Goal: Information Seeking & Learning: Learn about a topic

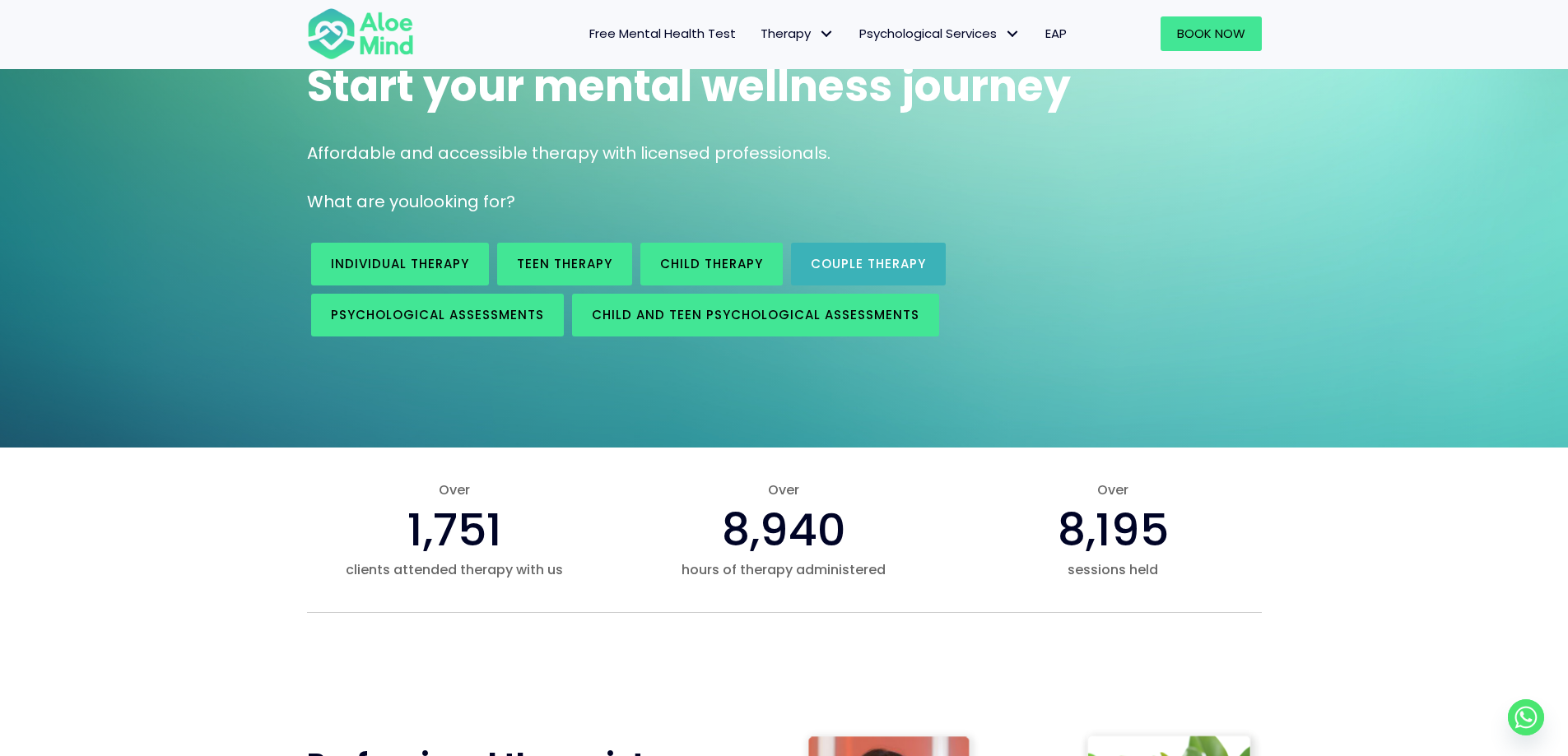
scroll to position [164, 0]
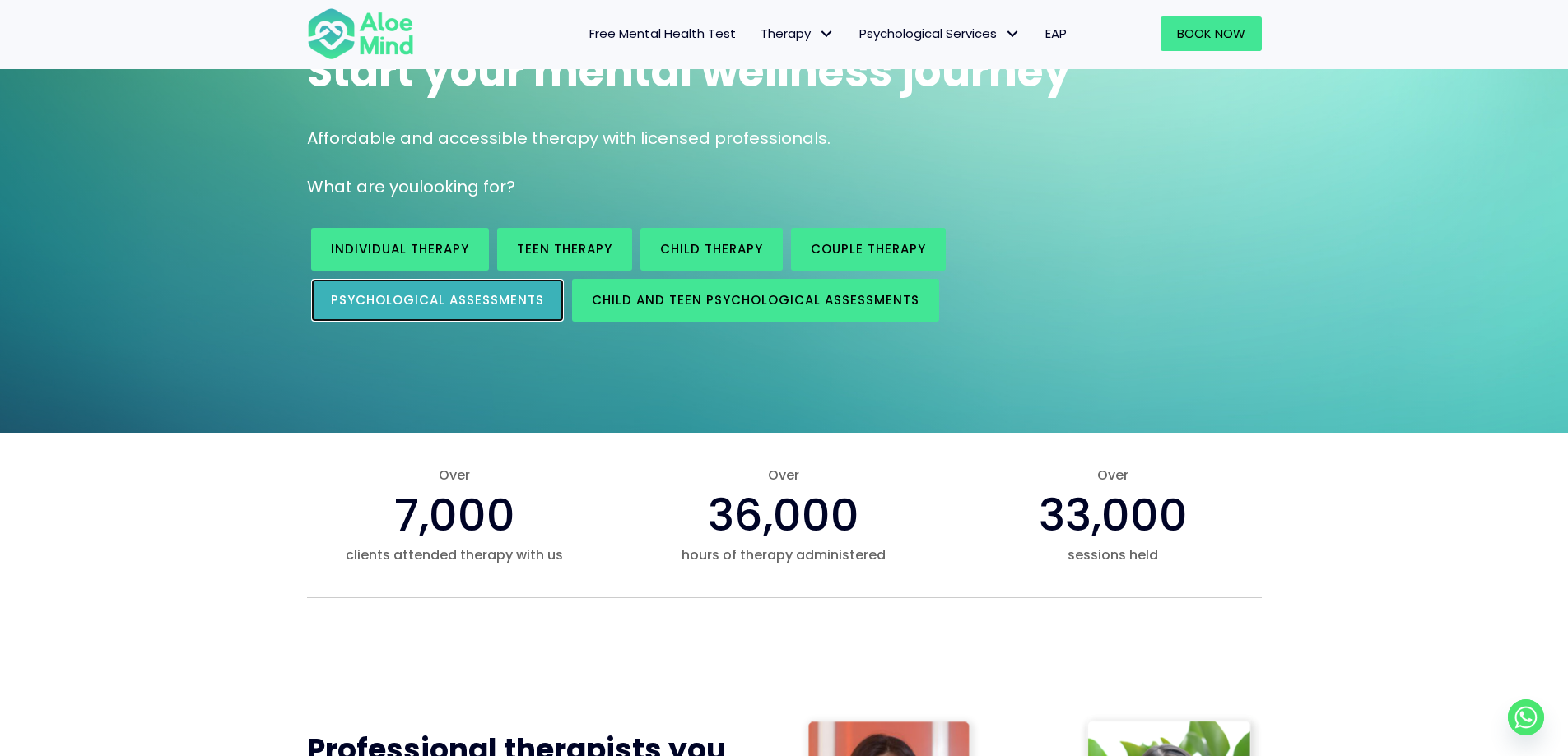
click at [439, 308] on link "Psychological assessments" at bounding box center [437, 299] width 252 height 43
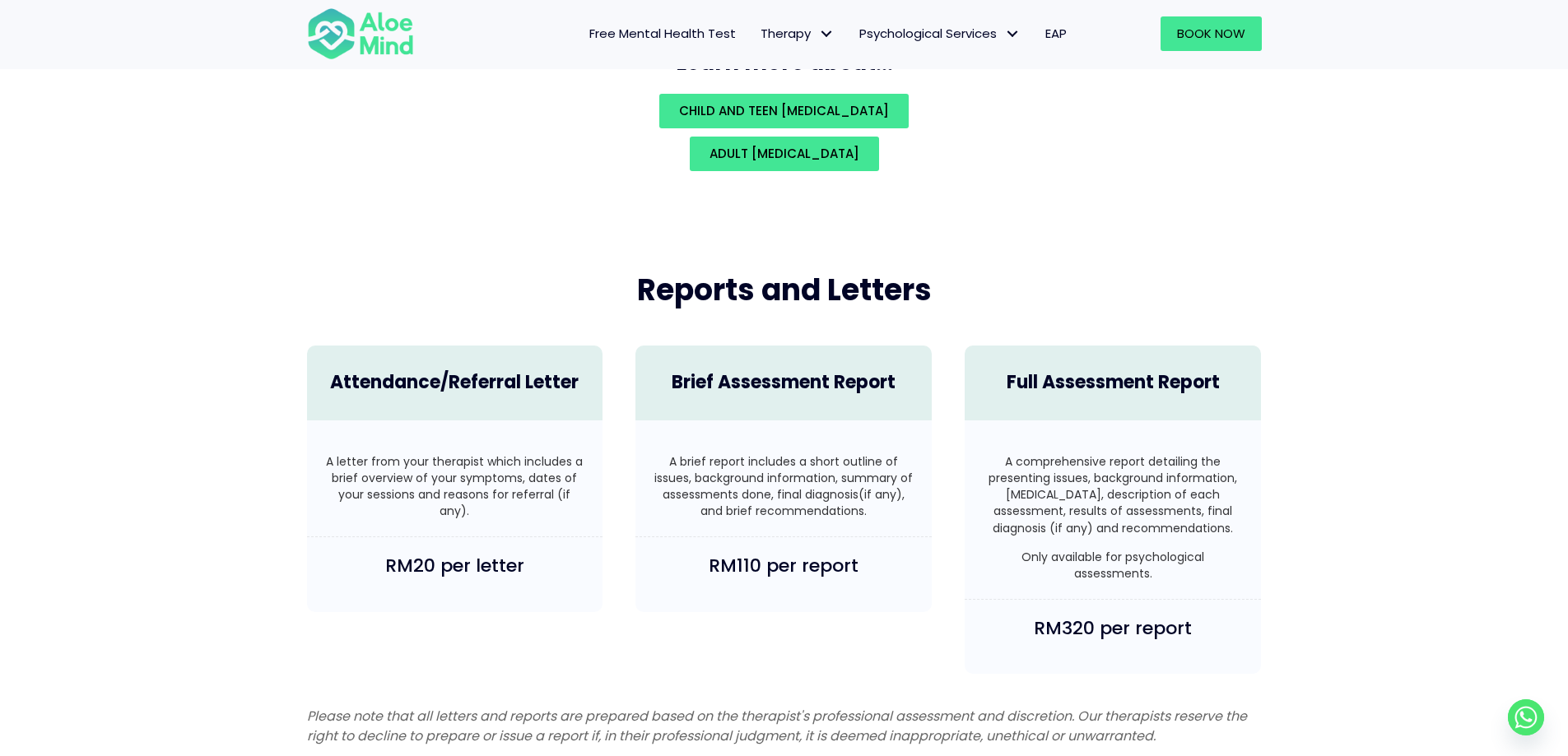
scroll to position [3740, 0]
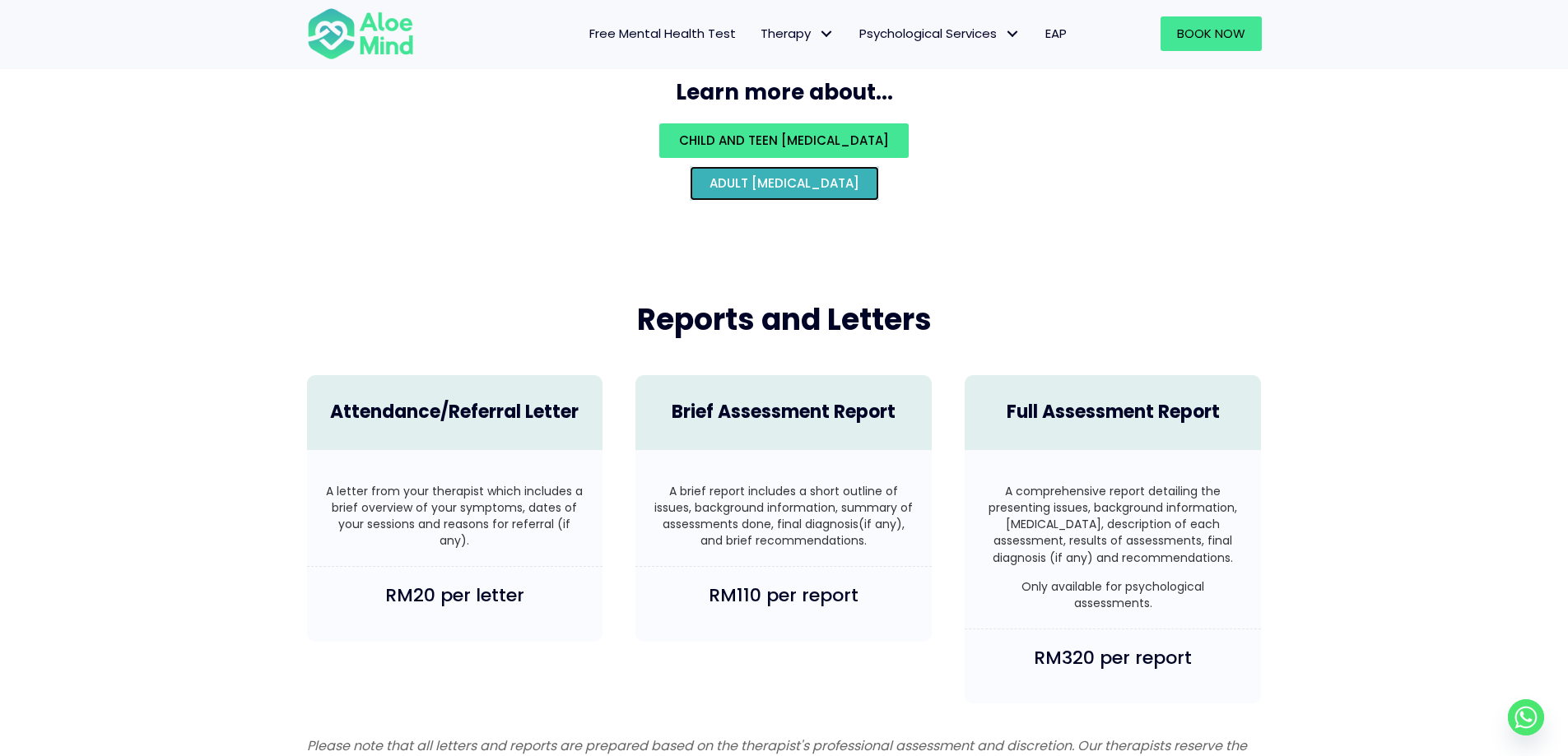
click at [821, 175] on span "Adult psychological assessment" at bounding box center [784, 183] width 149 height 17
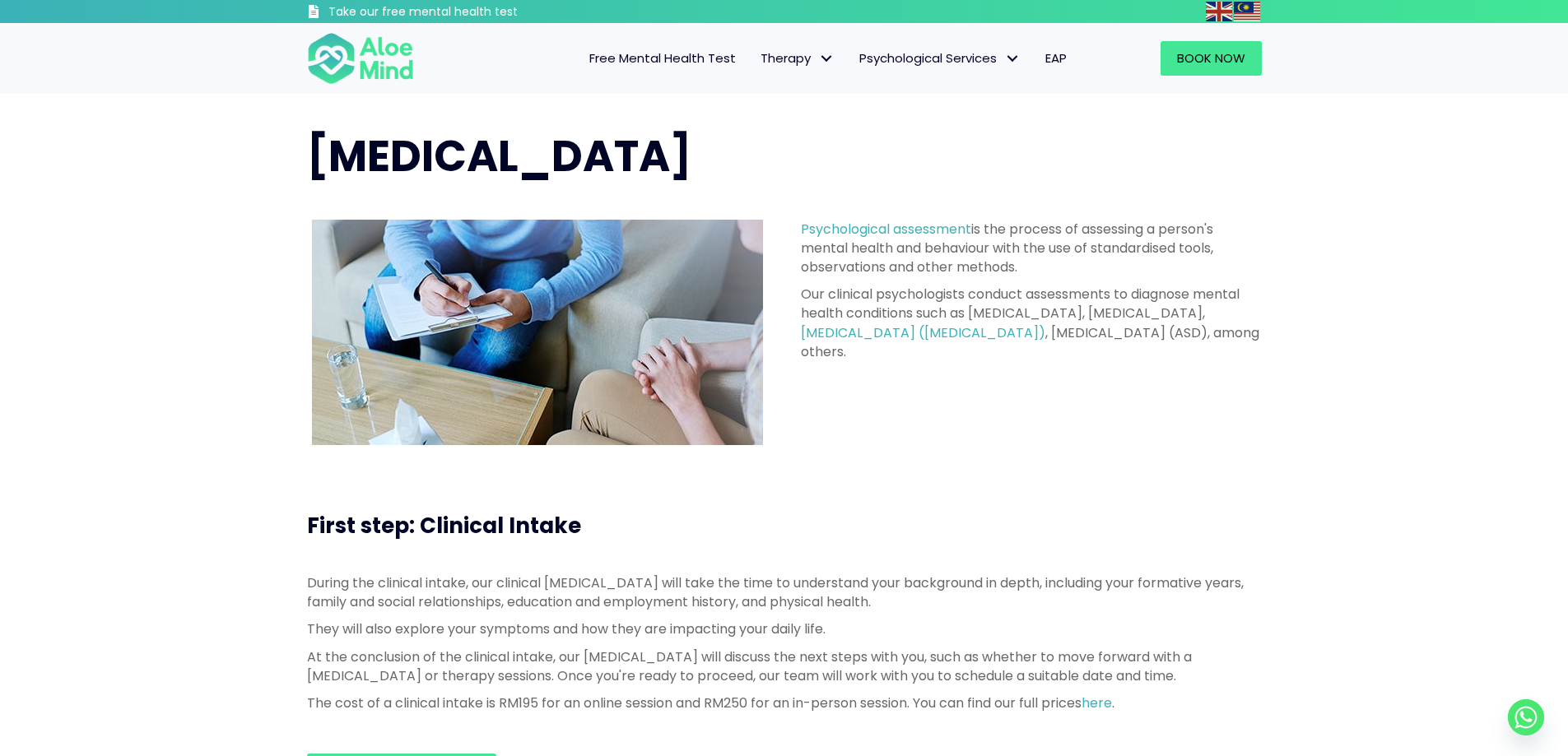
click at [648, 59] on span "Free Mental Health Test" at bounding box center [663, 58] width 147 height 17
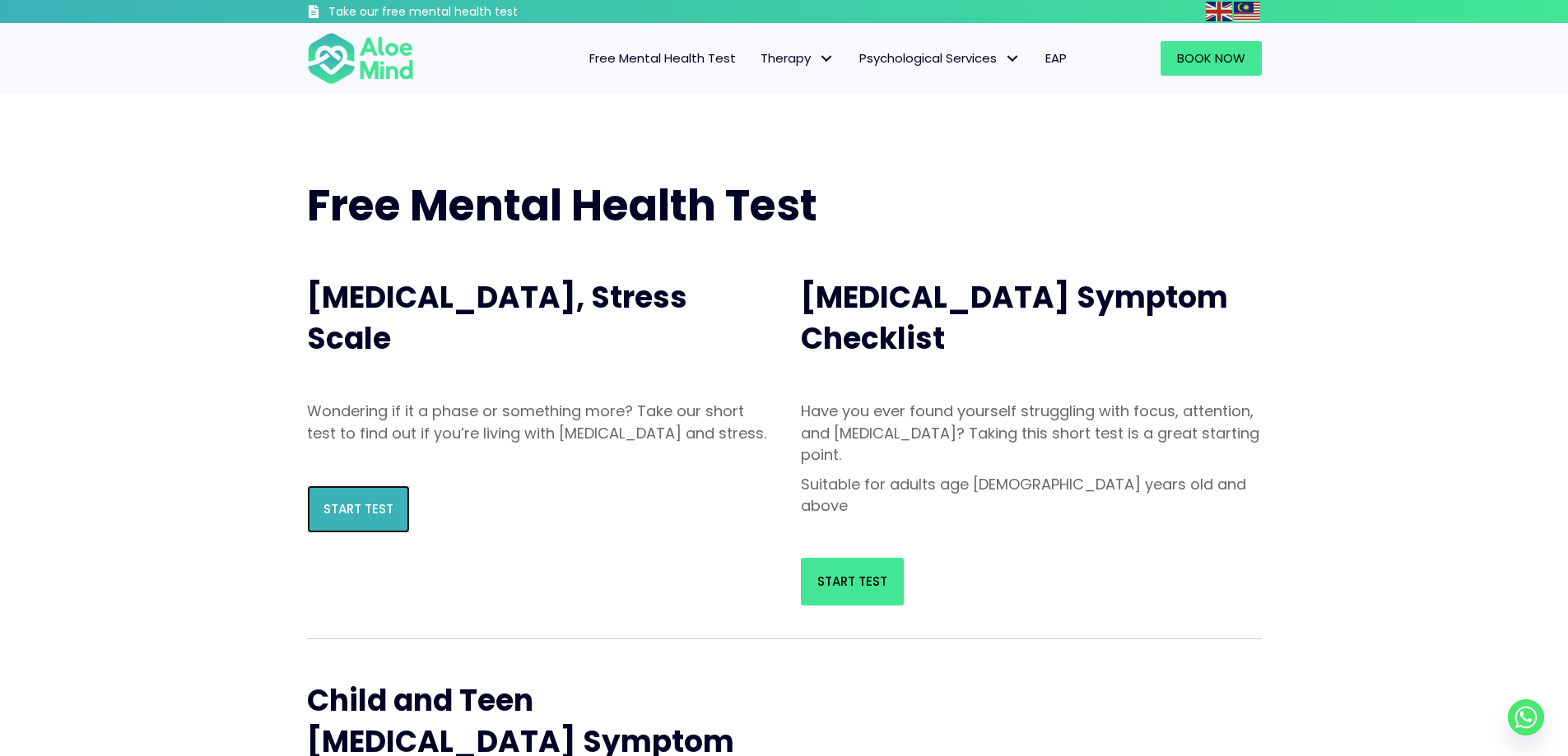
click at [355, 519] on link "Start Test" at bounding box center [358, 509] width 103 height 48
